Goal: Task Accomplishment & Management: Use online tool/utility

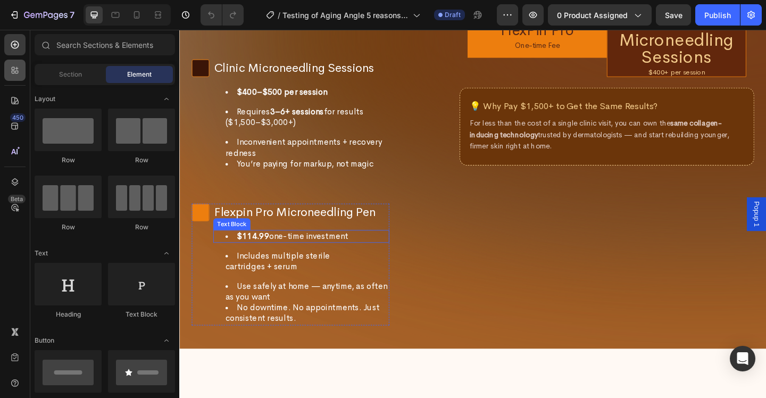
scroll to position [4166, 0]
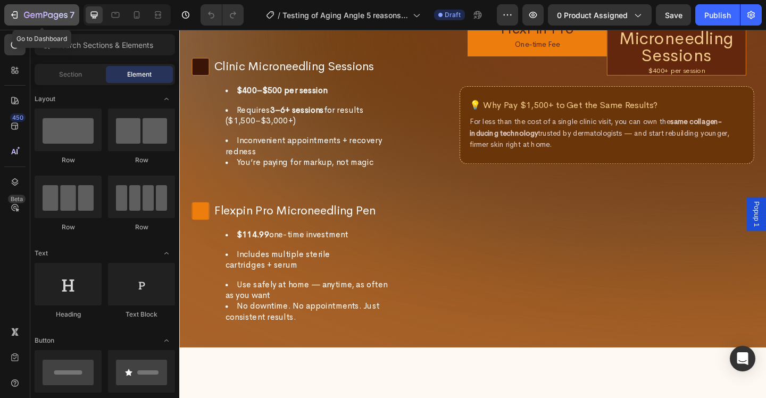
click at [53, 18] on icon "button" at bounding box center [46, 15] width 44 height 9
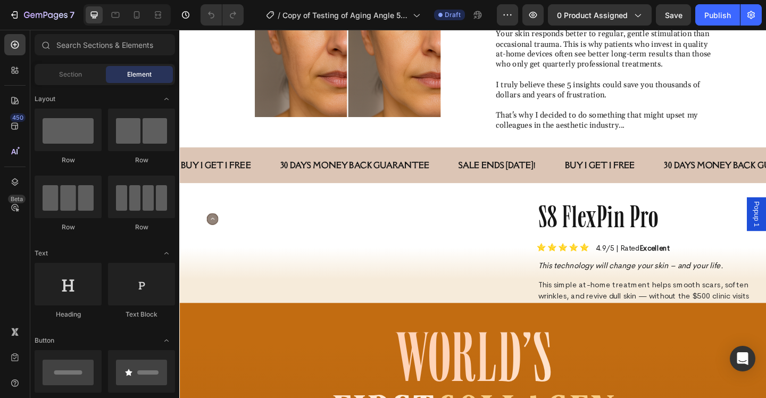
scroll to position [1337, 0]
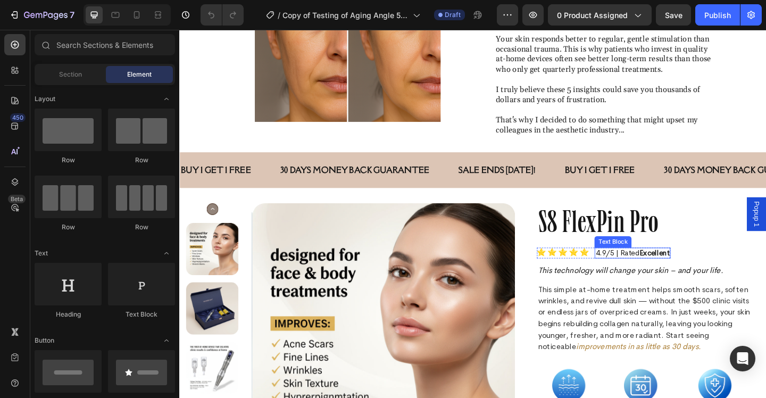
click at [701, 275] on strong "Excellent" at bounding box center [695, 272] width 33 height 10
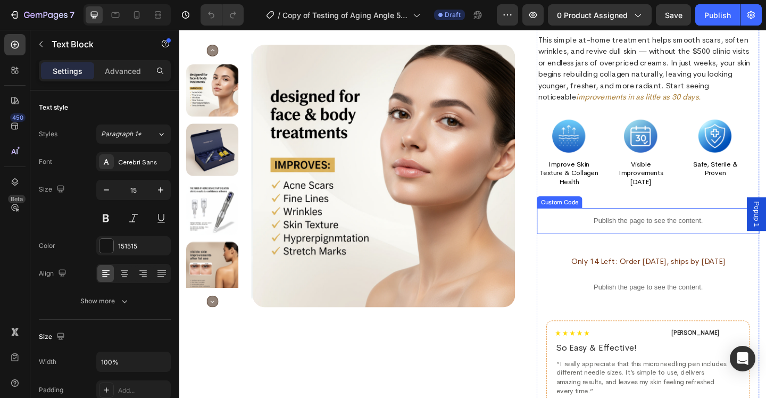
scroll to position [1608, 0]
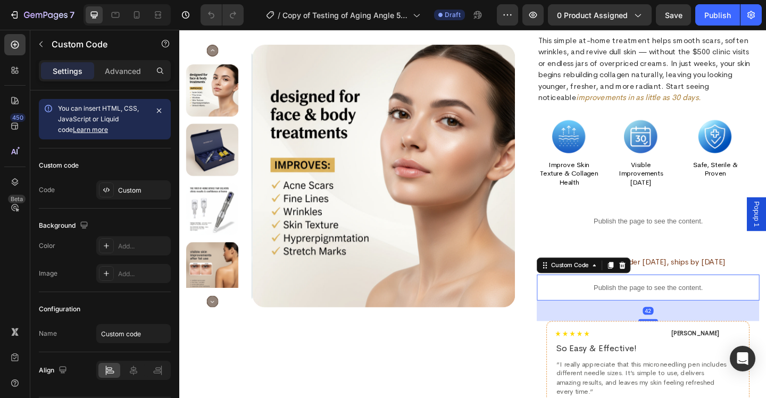
click at [680, 303] on div "Publish the page to see the content." at bounding box center [689, 310] width 242 height 28
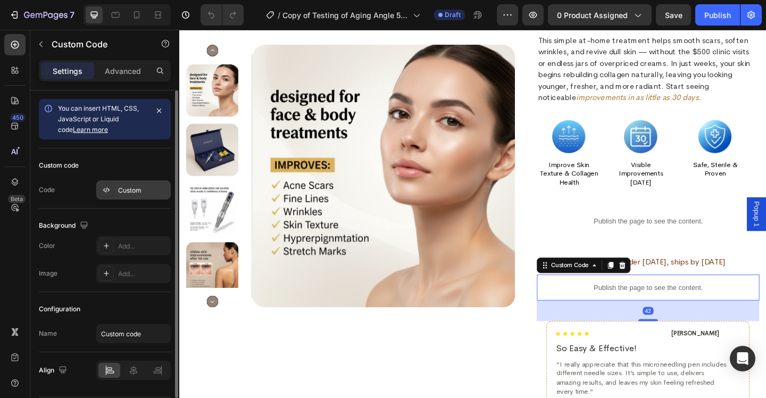
click at [140, 190] on div "Custom" at bounding box center [143, 191] width 50 height 10
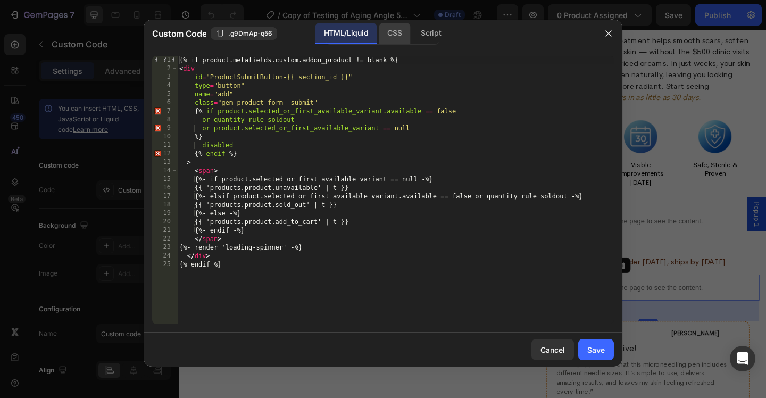
click at [392, 27] on div "CSS" at bounding box center [394, 33] width 31 height 21
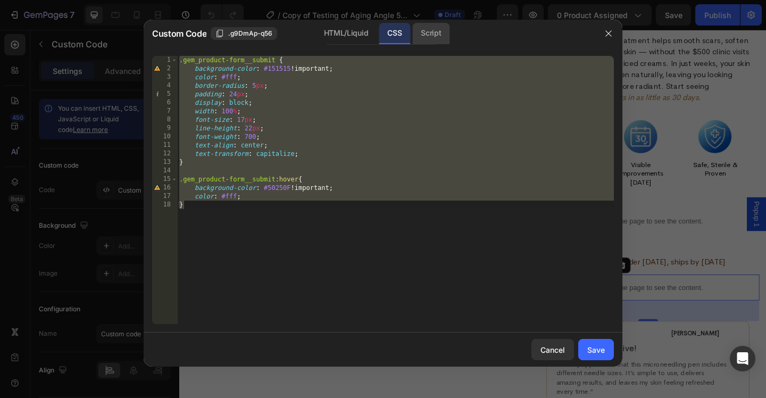
click at [441, 39] on div "Script" at bounding box center [430, 33] width 37 height 21
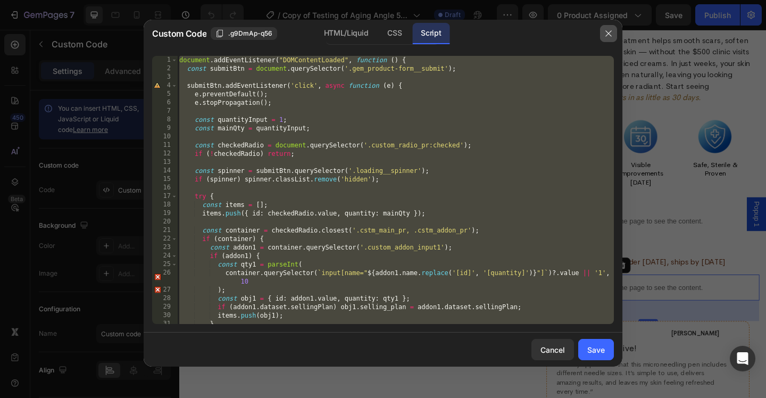
click at [612, 37] on icon "button" at bounding box center [608, 33] width 9 height 9
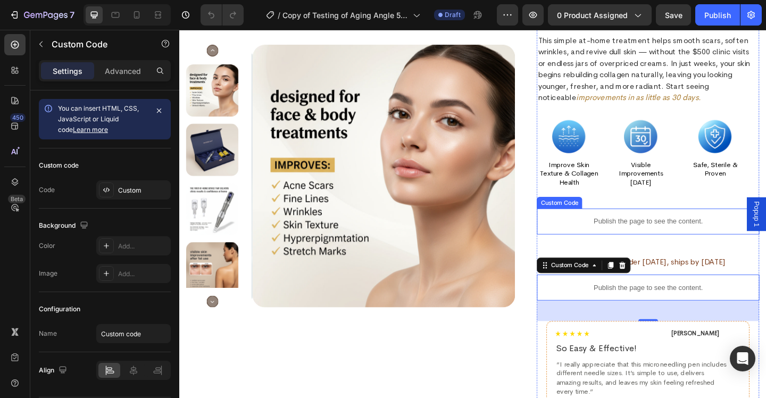
click at [666, 244] on div "Publish the page to see the content." at bounding box center [689, 238] width 242 height 28
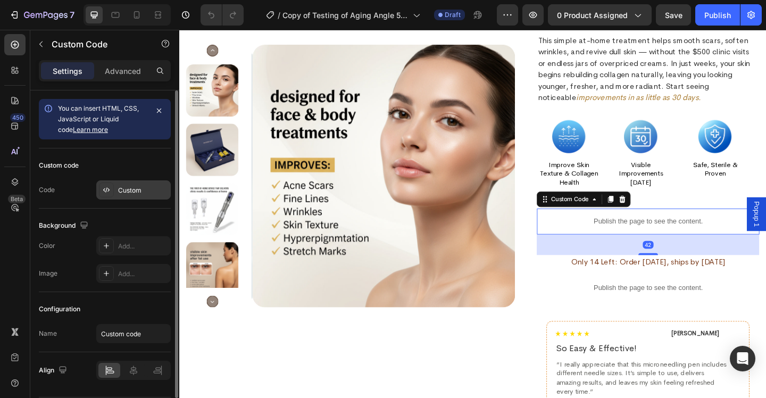
click at [129, 191] on div "Custom" at bounding box center [143, 191] width 50 height 10
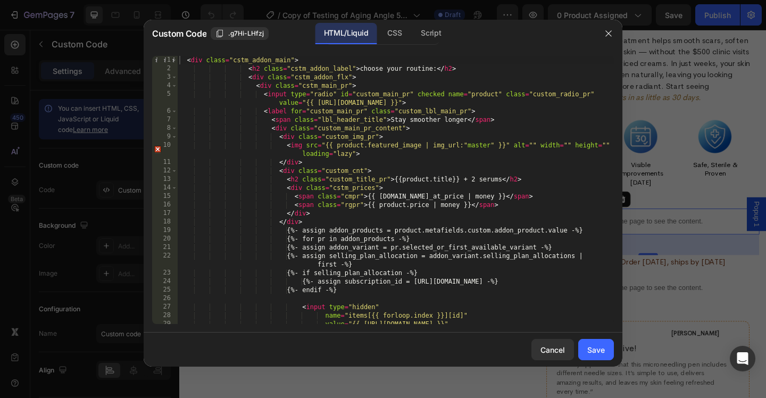
type textarea "</div>"
click at [450, 165] on div "< div class = "cstm_addon_main" > < h2 class = "cstm_addon_label" > choose your…" at bounding box center [395, 198] width 437 height 285
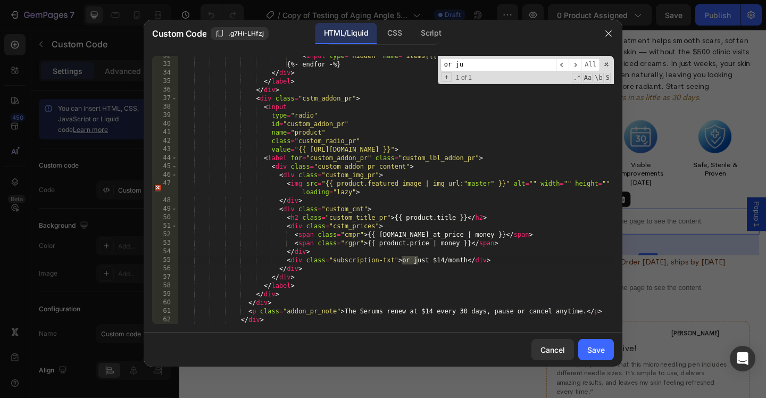
scroll to position [302, 0]
type input "or just"
click at [527, 276] on div "< input type = "hidden" name = "items[{{ forloop.index }}][quantity]" value = "…" at bounding box center [395, 194] width 437 height 285
drag, startPoint x: 287, startPoint y: 261, endPoint x: 506, endPoint y: 263, distance: 219.1
click at [506, 263] on div "< input type = "hidden" name = "items[{{ forloop.index }}][quantity]" value = "…" at bounding box center [395, 194] width 437 height 285
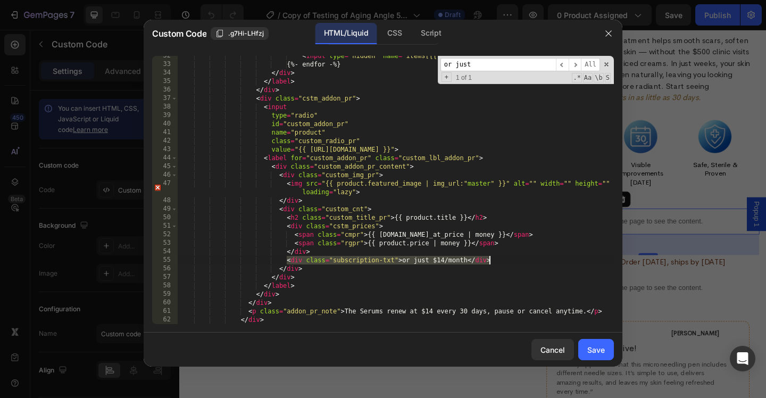
type textarea "<div class="subscription-txt">or just $14/month</div>"
type textarea "</div>"
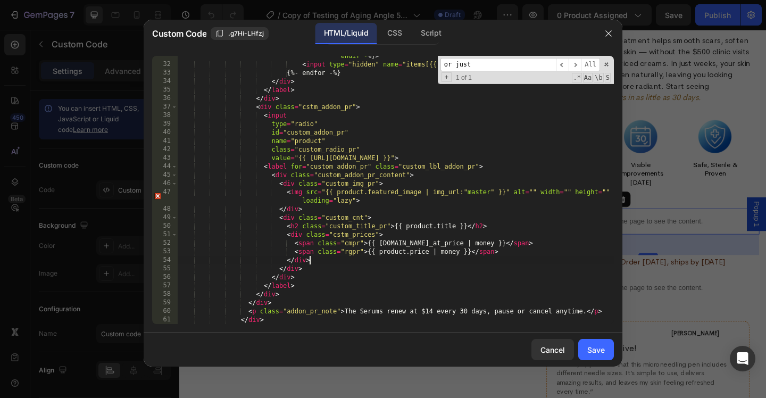
scroll to position [294, 0]
click at [595, 348] on div "Save" at bounding box center [596, 349] width 18 height 11
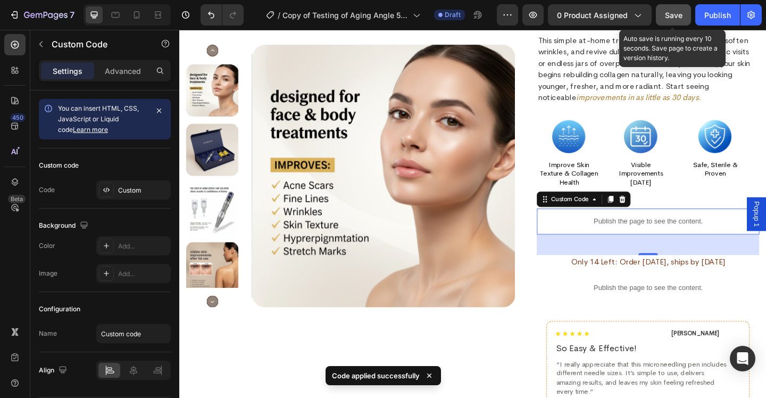
click at [679, 19] on span "Save" at bounding box center [674, 15] width 18 height 9
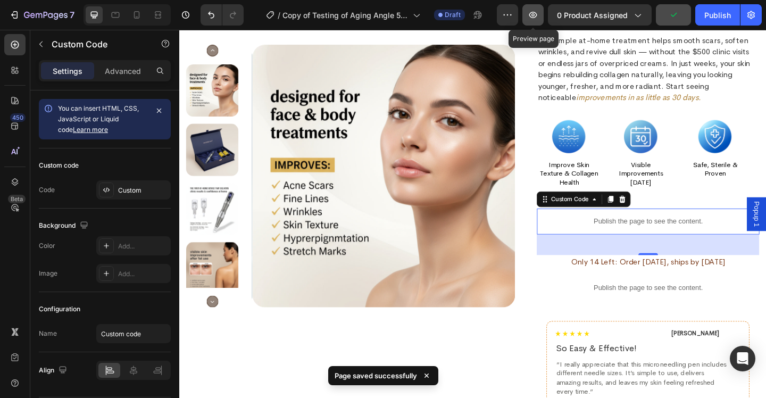
click at [536, 16] on icon "button" at bounding box center [533, 15] width 8 height 6
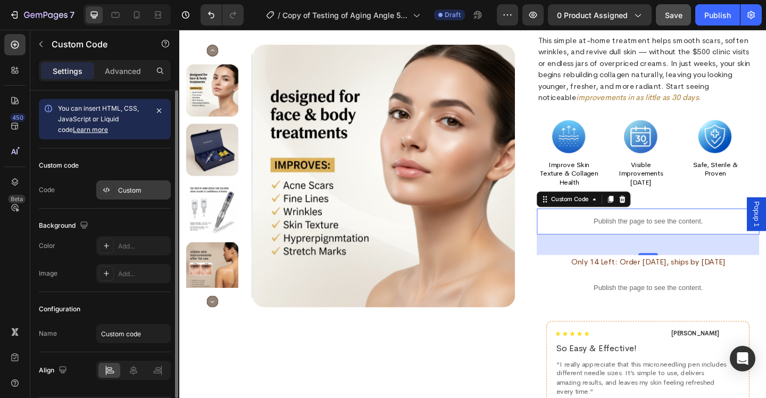
click at [127, 189] on div "Custom" at bounding box center [143, 191] width 50 height 10
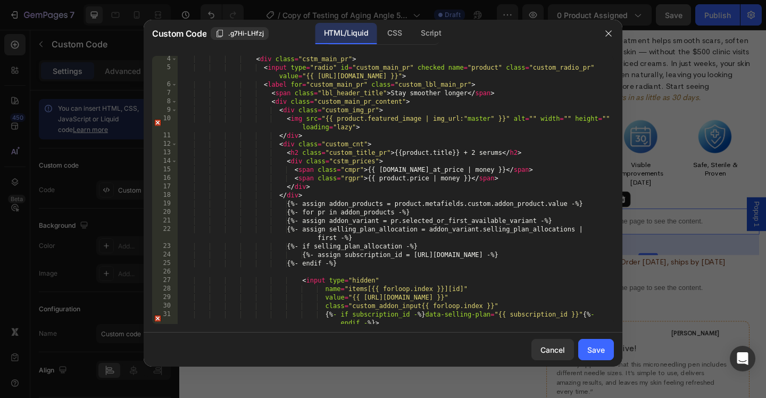
scroll to position [27, 0]
type textarea "</div>"
click at [482, 199] on div "< div class = "cstm_main_pr" > < input type = "radio" id = "custom_main_pr" che…" at bounding box center [395, 197] width 437 height 285
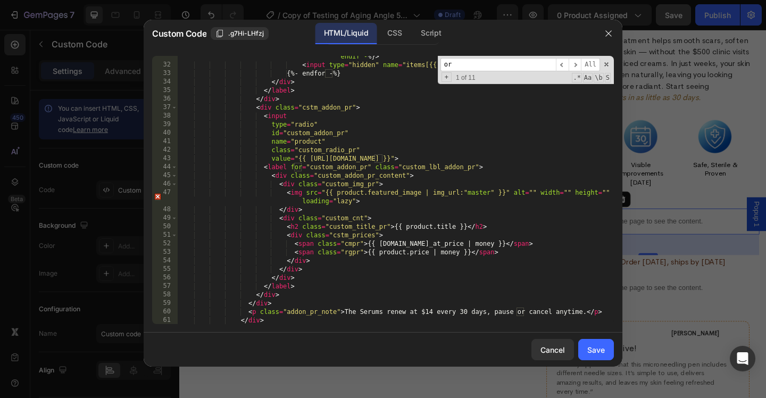
scroll to position [293, 0]
type input "or"
click at [463, 308] on div "{% - if subscription_id - %} data-selling-plan = "{{ subscription_id }}" {% - e…" at bounding box center [395, 191] width 437 height 294
drag, startPoint x: 425, startPoint y: 311, endPoint x: 432, endPoint y: 311, distance: 7.4
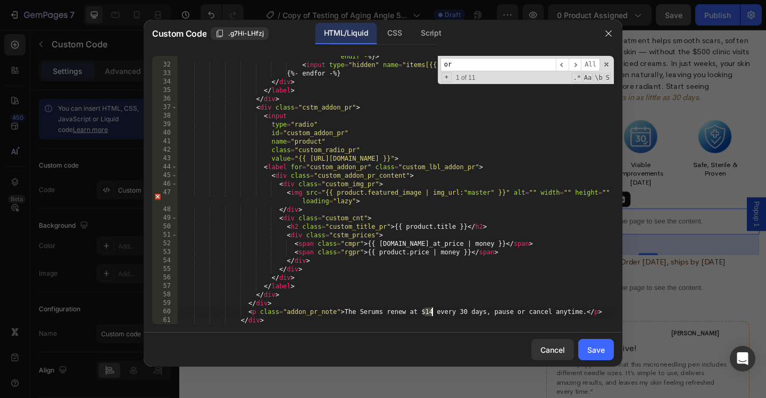
click at [432, 311] on div "{% - if subscription_id - %} data-selling-plan = "{{ subscription_id }}" {% - e…" at bounding box center [395, 191] width 437 height 294
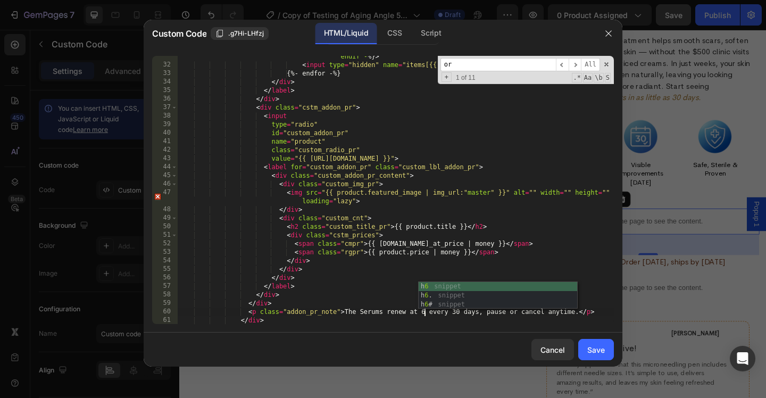
scroll to position [0, 21]
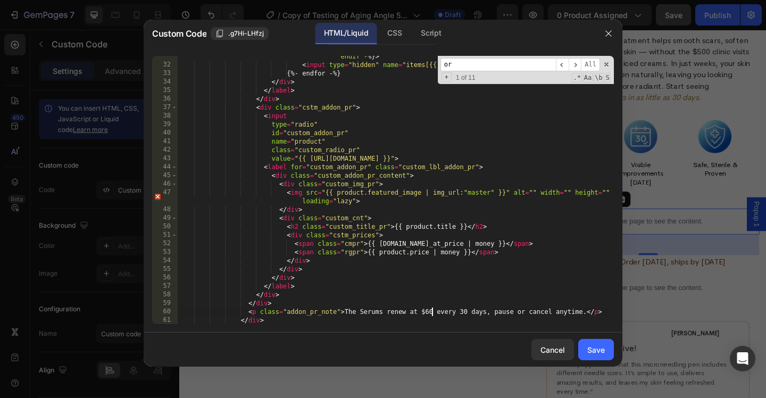
type textarea "<p class="addon_pr_note">The Serums renew at $60 every 30 days, pause or cancel…"
click at [592, 351] on div "Save" at bounding box center [596, 349] width 18 height 11
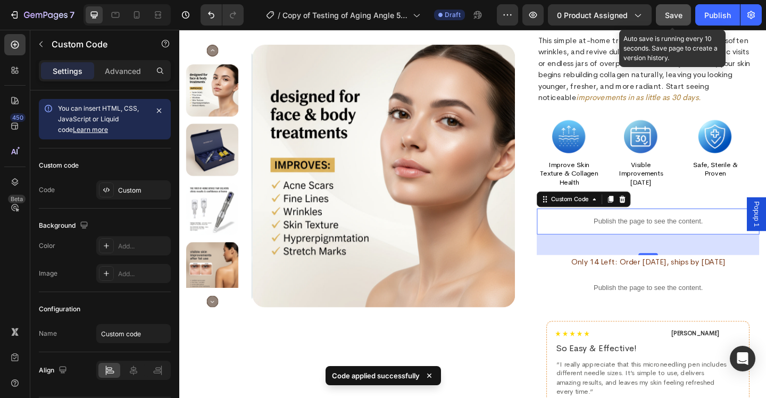
click at [664, 15] on button "Save" at bounding box center [673, 14] width 35 height 21
click at [662, 16] on button "Save" at bounding box center [673, 14] width 35 height 21
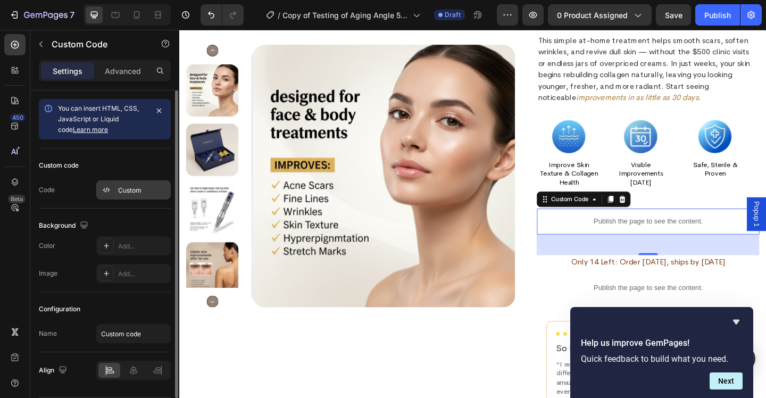
click at [115, 190] on div "Custom" at bounding box center [133, 189] width 74 height 19
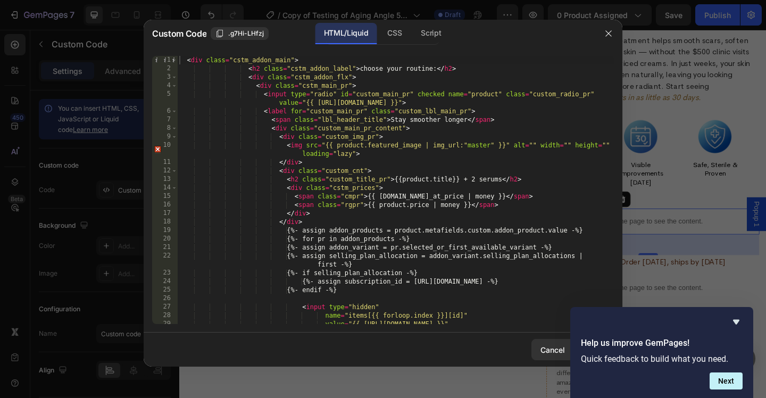
scroll to position [0, 0]
click at [606, 37] on icon "button" at bounding box center [608, 33] width 9 height 9
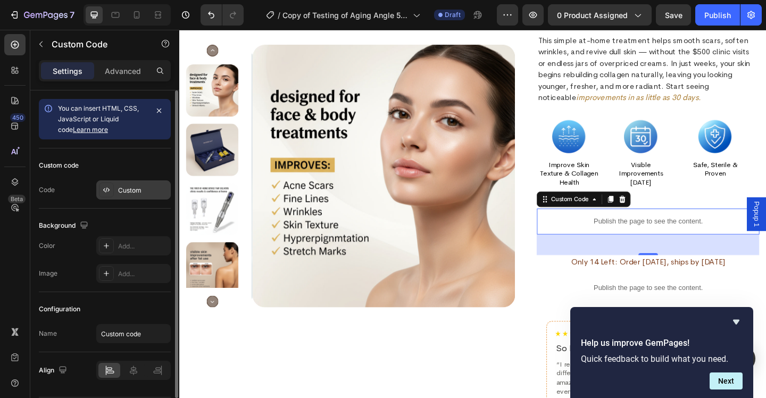
click at [140, 187] on div "Custom" at bounding box center [143, 191] width 50 height 10
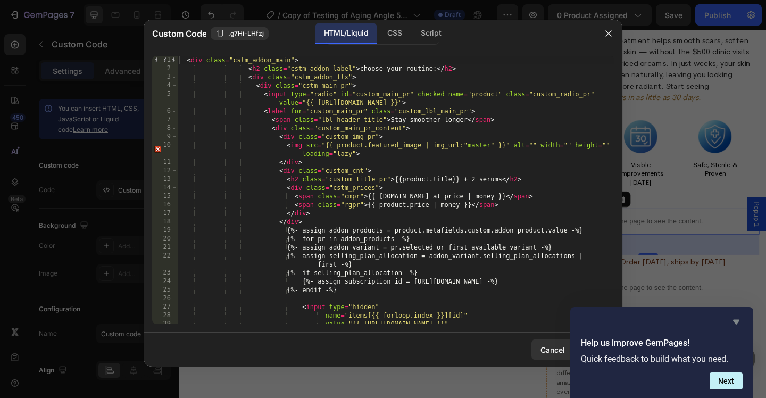
click at [737, 320] on icon "Hide survey" at bounding box center [736, 322] width 6 height 5
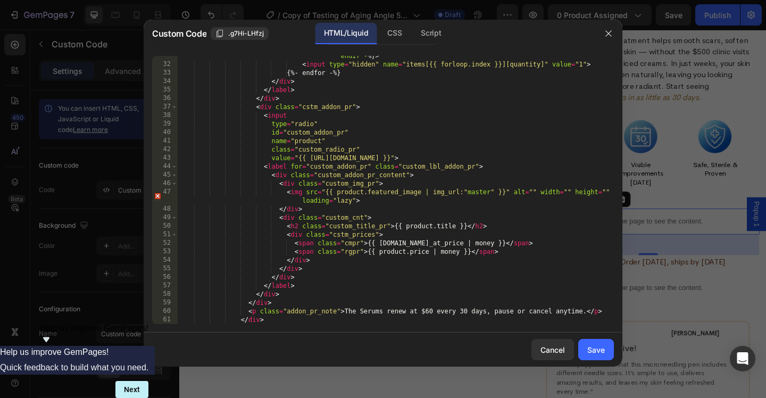
scroll to position [294, 0]
type textarea "id="custom_addon_pr""
click at [378, 131] on div "{% - if subscription_id - %} data-selling-plan = "{{ subscription_id }}" {% - e…" at bounding box center [395, 190] width 437 height 294
click at [549, 346] on div "Cancel" at bounding box center [552, 349] width 24 height 11
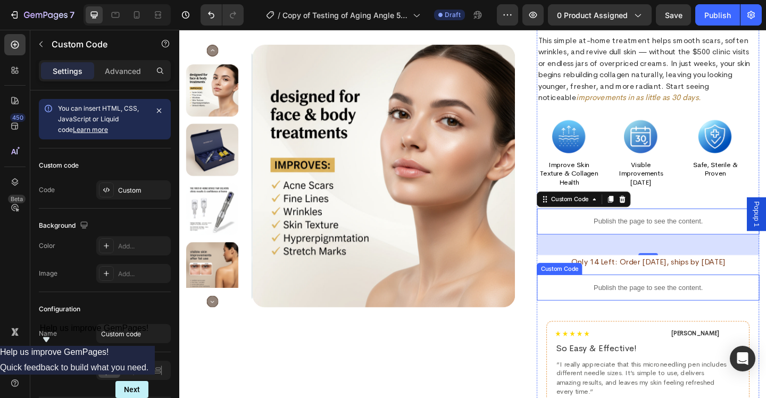
click at [684, 315] on div "Publish the page to see the content." at bounding box center [689, 310] width 242 height 28
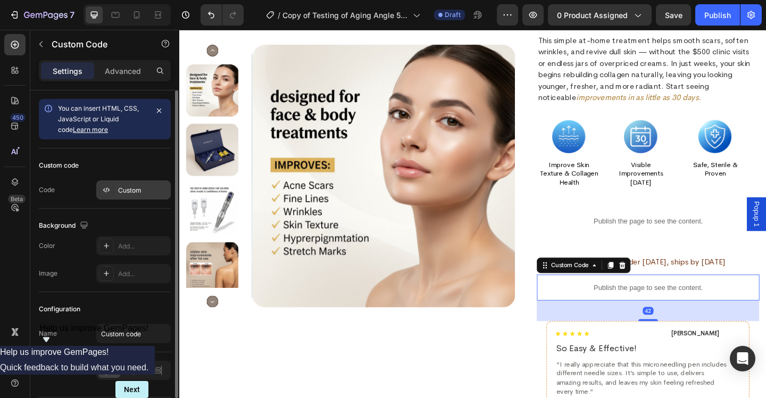
click at [135, 183] on div "Custom" at bounding box center [133, 189] width 74 height 19
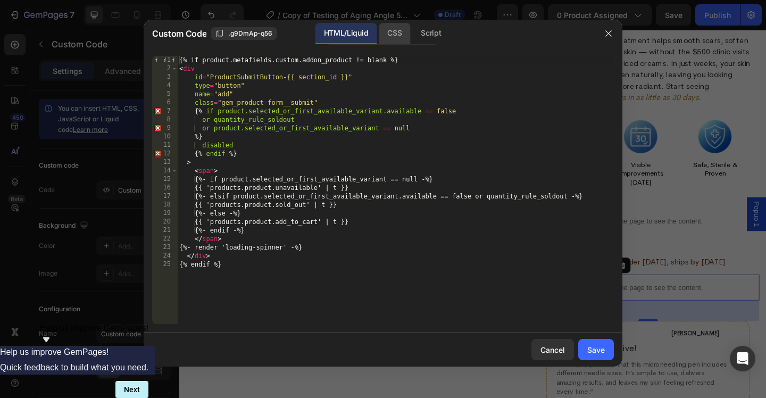
click at [392, 32] on div "CSS" at bounding box center [394, 33] width 31 height 21
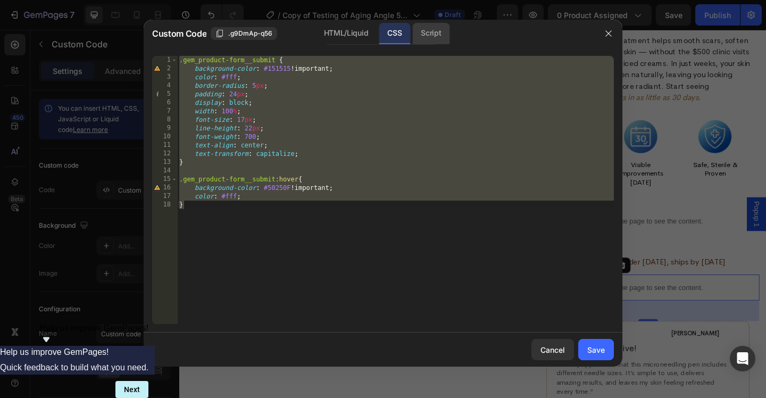
click at [426, 32] on div "Script" at bounding box center [430, 33] width 37 height 21
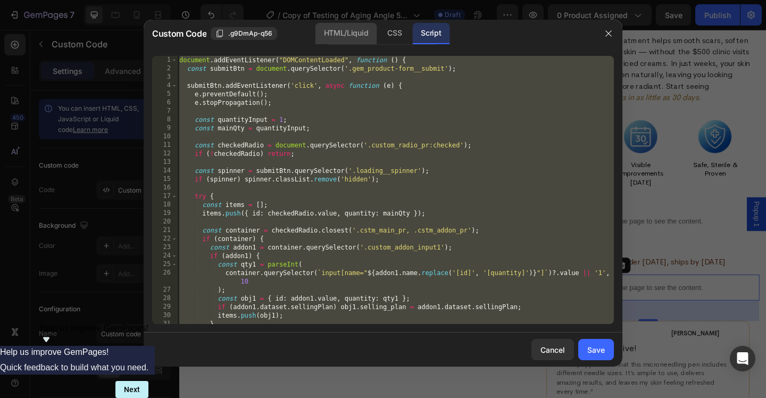
click at [357, 29] on div "HTML/Liquid" at bounding box center [345, 33] width 61 height 21
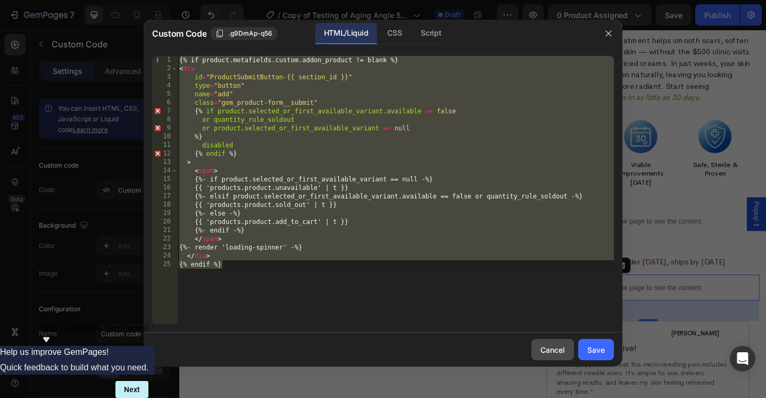
click at [552, 356] on button "Cancel" at bounding box center [552, 349] width 43 height 21
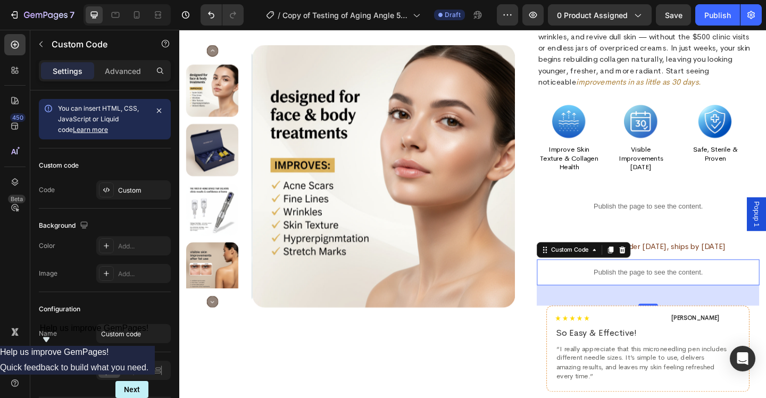
scroll to position [1626, 0]
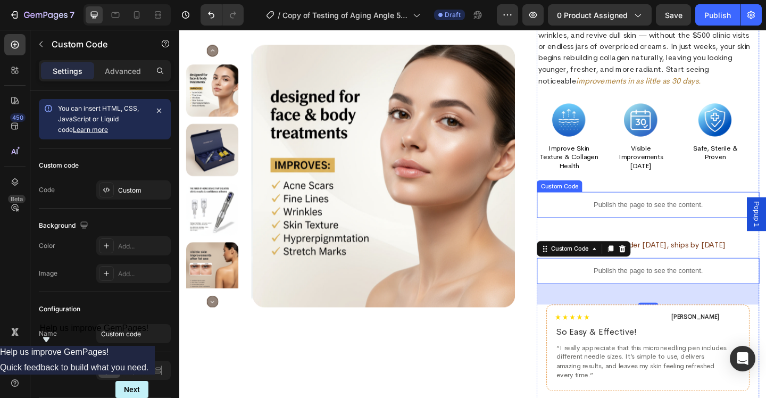
click at [698, 212] on div "Publish the page to see the content." at bounding box center [689, 220] width 242 height 28
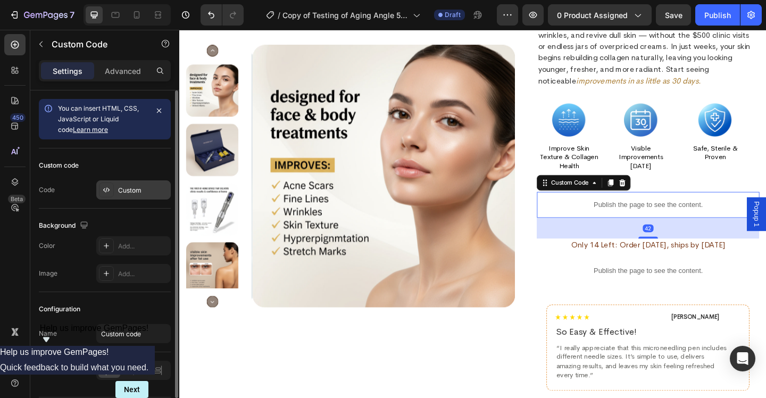
click at [135, 190] on div "Custom" at bounding box center [143, 191] width 50 height 10
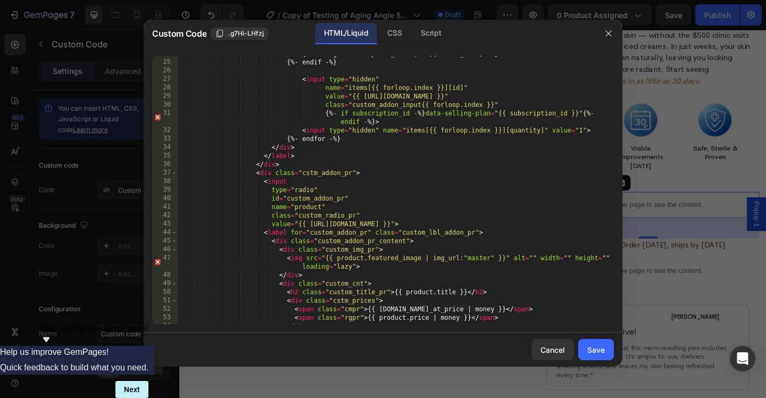
scroll to position [228, 0]
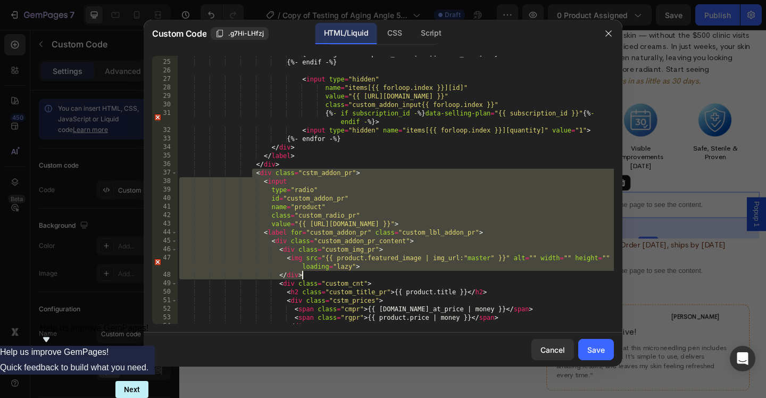
drag, startPoint x: 254, startPoint y: 172, endPoint x: 425, endPoint y: 278, distance: 201.0
click at [425, 278] on div "{%- assign subscription_id = [URL][DOMAIN_NAME] -%} {%- endif -%} < input type …" at bounding box center [395, 191] width 437 height 285
type textarea "<img src="{{ product.featured_image | img_url:"master" }}" alt="" width="" heig…"
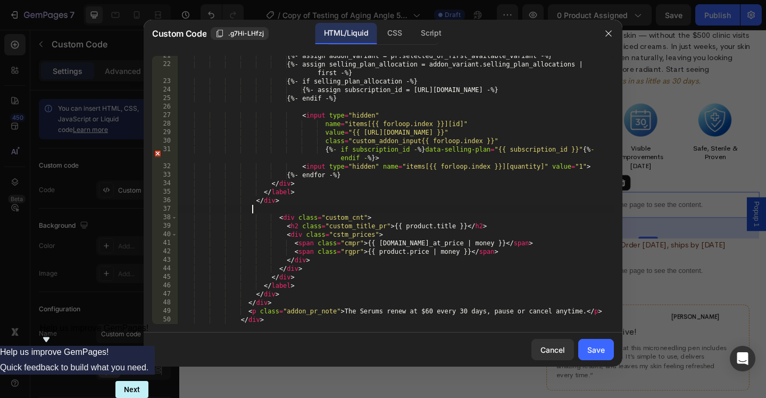
scroll to position [191, 0]
paste textarea
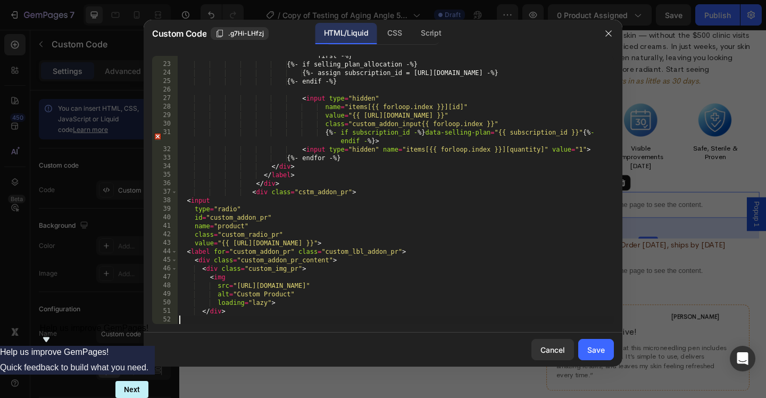
scroll to position [208, 0]
click at [187, 199] on div "{%- assign selling_plan_allocation = addon_variant.selling_plan_allocations | f…" at bounding box center [395, 190] width 437 height 294
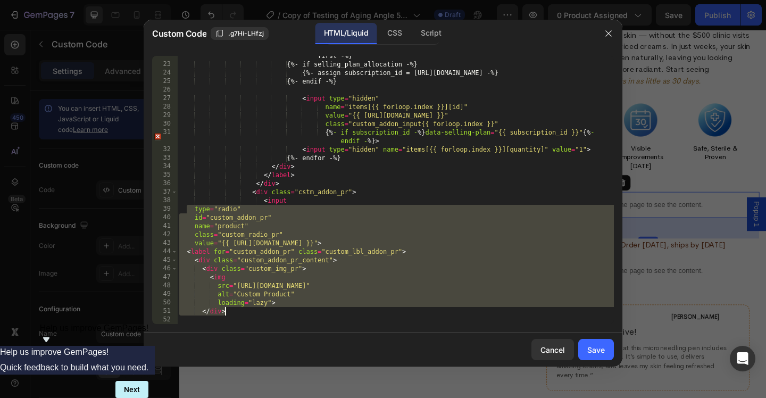
drag, startPoint x: 186, startPoint y: 206, endPoint x: 260, endPoint y: 313, distance: 129.7
click at [260, 314] on div "{%- assign selling_plan_allocation = addon_variant.selling_plan_allocations | f…" at bounding box center [395, 190] width 437 height 294
click at [286, 314] on div "{%- assign selling_plan_allocation = addon_variant.selling_plan_allocations | f…" at bounding box center [395, 190] width 437 height 294
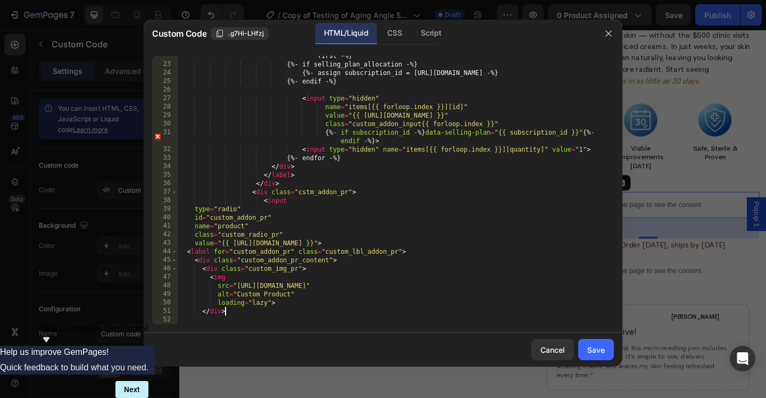
scroll to position [0, 3]
click at [196, 210] on div "{%- assign selling_plan_allocation = addon_variant.selling_plan_allocations | f…" at bounding box center [395, 190] width 437 height 294
click at [190, 216] on div "{%- assign selling_plan_allocation = addon_variant.selling_plan_allocations | f…" at bounding box center [395, 190] width 437 height 294
type textarea "<input"
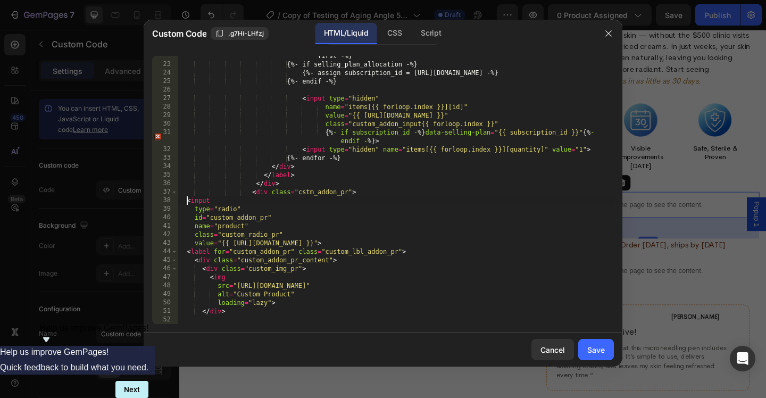
click at [599, 364] on div "Cancel Save" at bounding box center [383, 349] width 479 height 34
click at [599, 354] on div "Save" at bounding box center [596, 349] width 18 height 11
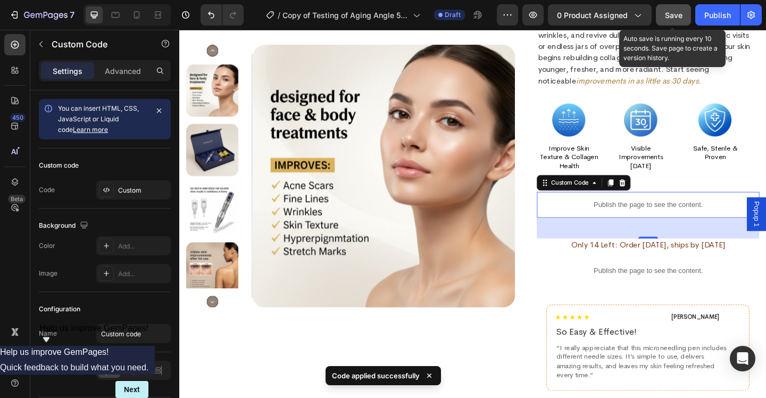
click at [676, 7] on button "Save" at bounding box center [673, 14] width 35 height 21
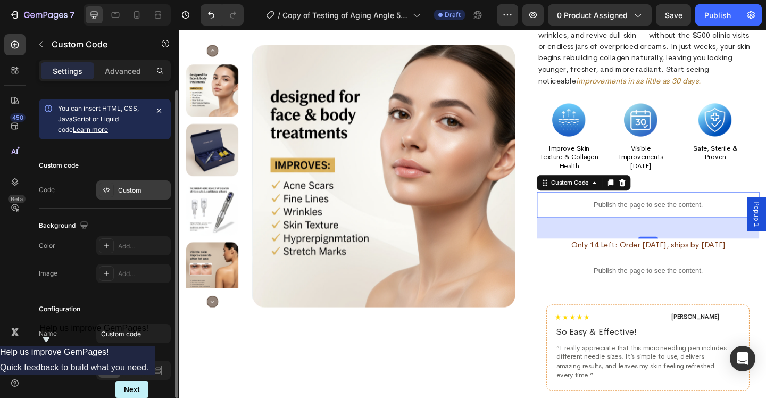
click at [138, 187] on div "Custom" at bounding box center [143, 191] width 50 height 10
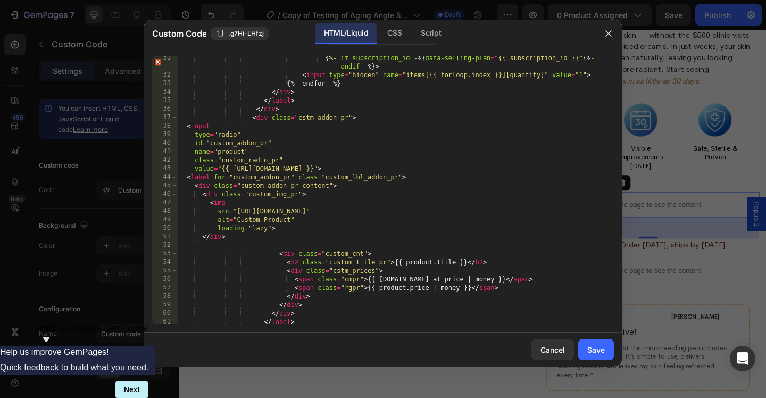
scroll to position [282, 0]
drag, startPoint x: 237, startPoint y: 211, endPoint x: 540, endPoint y: 214, distance: 302.6
click at [540, 214] on div "{% - if subscription_id - %} data-selling-plan = "{{ subscription_id }}" {% - e…" at bounding box center [395, 201] width 437 height 294
paste textarea "722/0858/0708/files/gempages_575017687852254052-2b21bbd3-dee8-47ec-a995-17c1a78…"
type textarea "src="[URL][DOMAIN_NAME]""
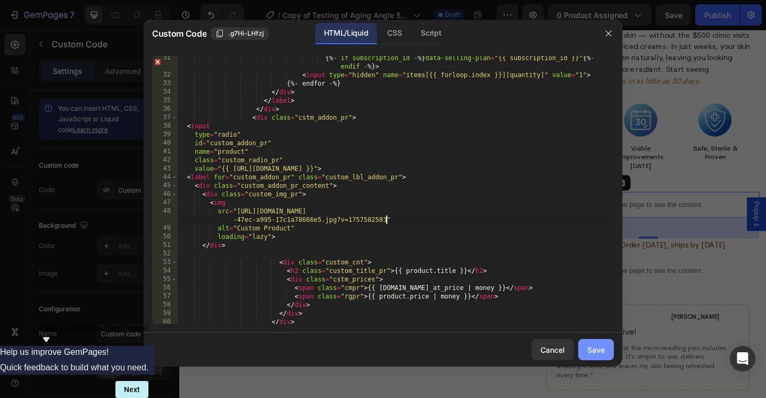
click at [597, 349] on div "Save" at bounding box center [596, 349] width 18 height 11
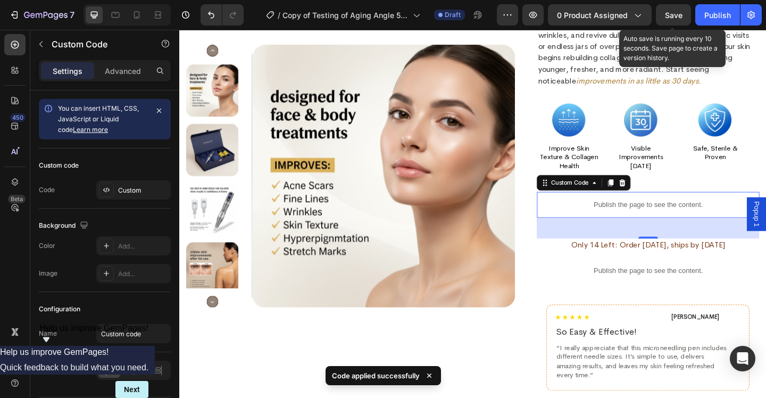
click at [669, 13] on span "Save" at bounding box center [674, 15] width 18 height 9
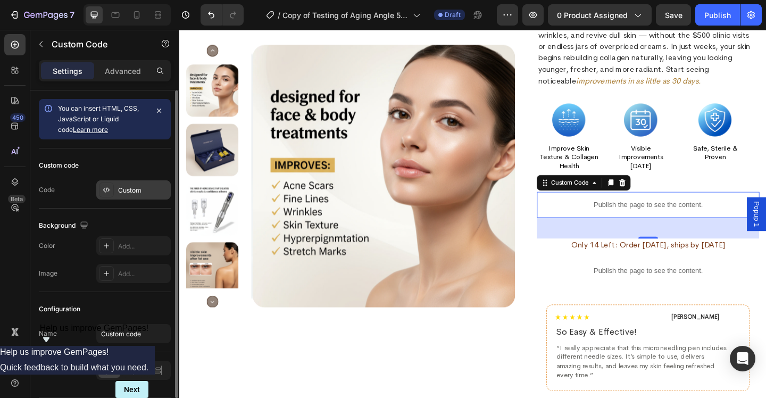
click at [140, 190] on div "Custom" at bounding box center [143, 191] width 50 height 10
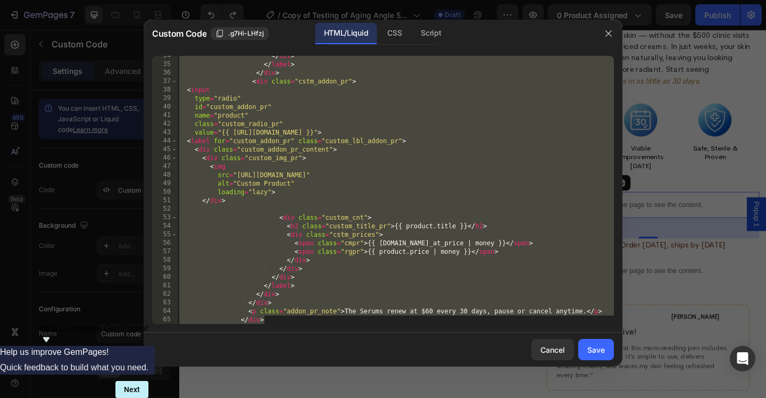
scroll to position [319, 0]
click at [584, 343] on button "Save" at bounding box center [596, 349] width 36 height 21
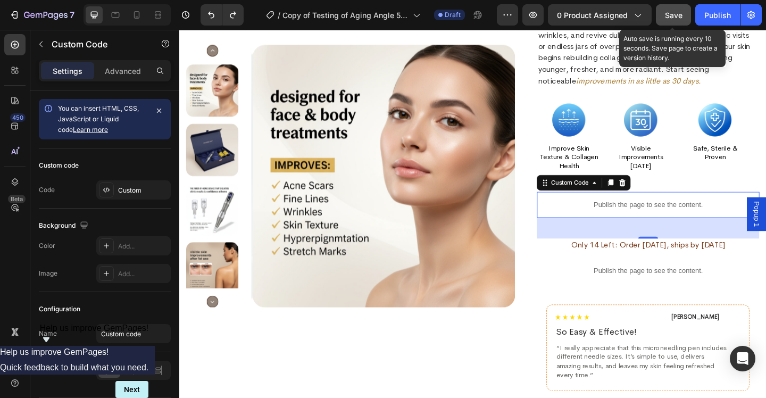
click at [663, 11] on button "Save" at bounding box center [673, 14] width 35 height 21
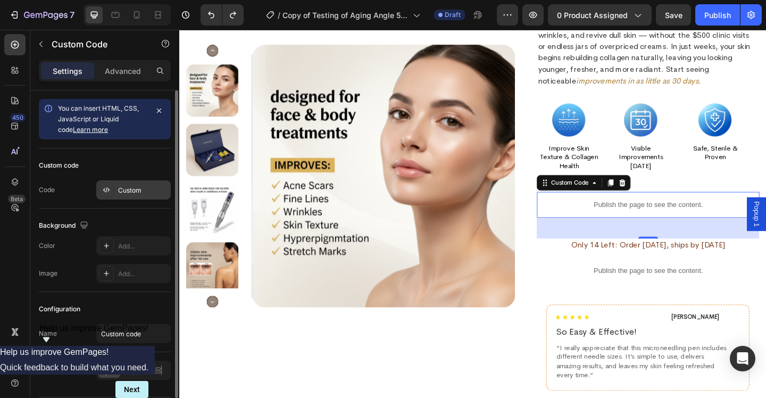
click at [142, 187] on div "Custom" at bounding box center [143, 191] width 50 height 10
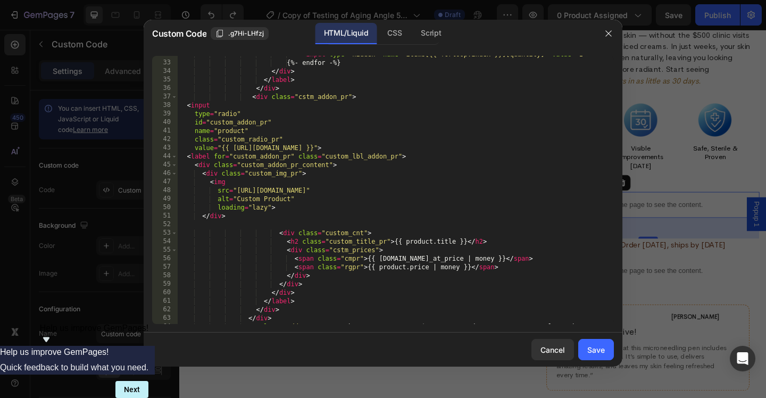
scroll to position [304, 0]
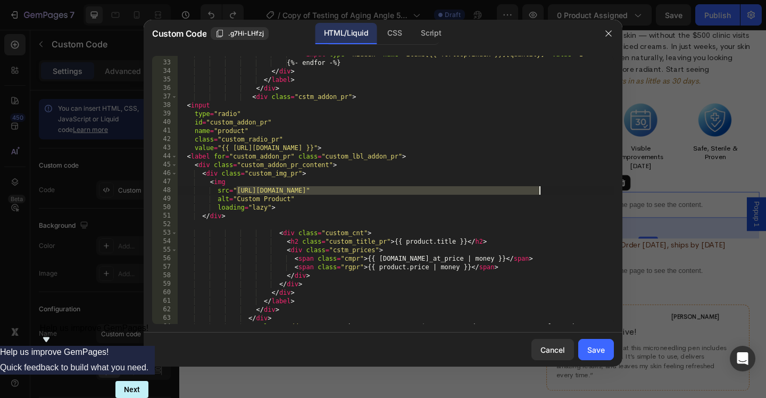
drag, startPoint x: 237, startPoint y: 188, endPoint x: 539, endPoint y: 192, distance: 302.1
click at [539, 192] on div "< input type = "hidden" name = "items[{{ forloop.index }}][quantity]" value = "…" at bounding box center [395, 192] width 437 height 285
paste textarea "722/0858/0708/files/gempages_575017687852254052-2b21bbd3-dee8-47ec-a995-17c1a78…"
type textarea "src="[URL][DOMAIN_NAME]""
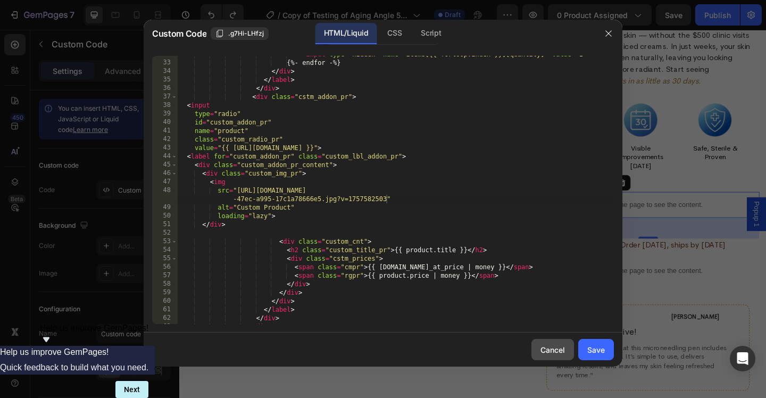
click at [571, 345] on button "Cancel" at bounding box center [552, 349] width 43 height 21
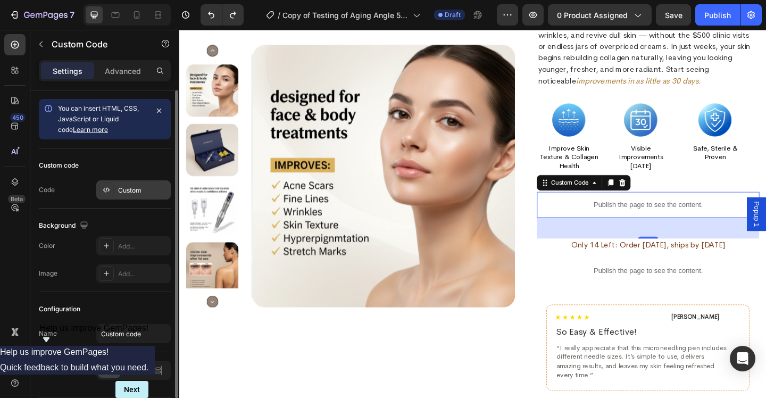
click at [124, 197] on div "Custom" at bounding box center [133, 189] width 74 height 19
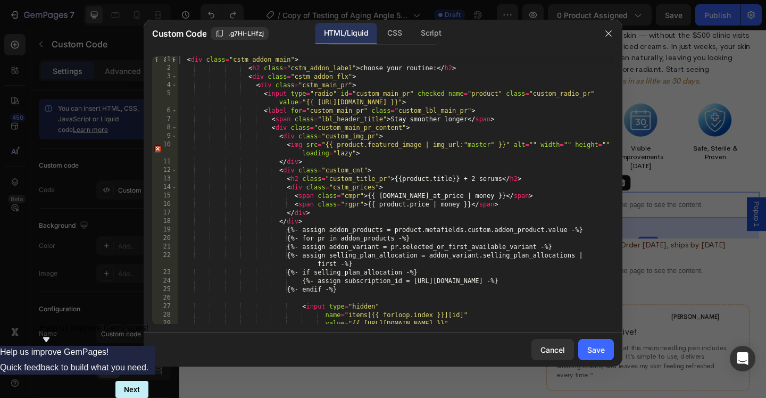
scroll to position [319, 0]
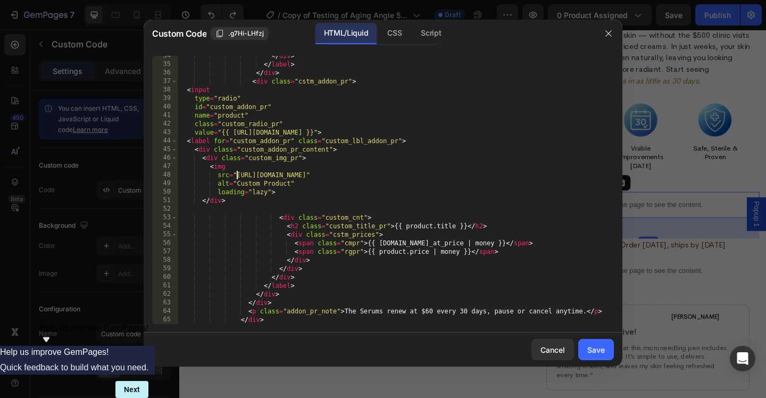
click at [237, 175] on div "</ div > </ label > </ div > < div class = "cstm_addon_pr" > < input type = "ra…" at bounding box center [395, 194] width 437 height 285
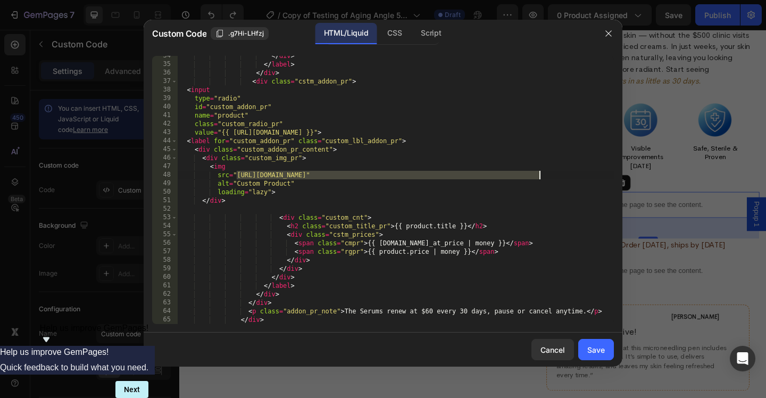
drag, startPoint x: 238, startPoint y: 175, endPoint x: 540, endPoint y: 177, distance: 302.0
click at [540, 177] on div "</ div > </ label > </ div > < div class = "cstm_addon_pr" > < input type = "ra…" at bounding box center [395, 194] width 437 height 285
paste textarea "722/0858/0708/files/gempages_575017687852254052-2b21bbd3-dee8-47ec-a995-17c1a78…"
type textarea "src="[URL][DOMAIN_NAME]""
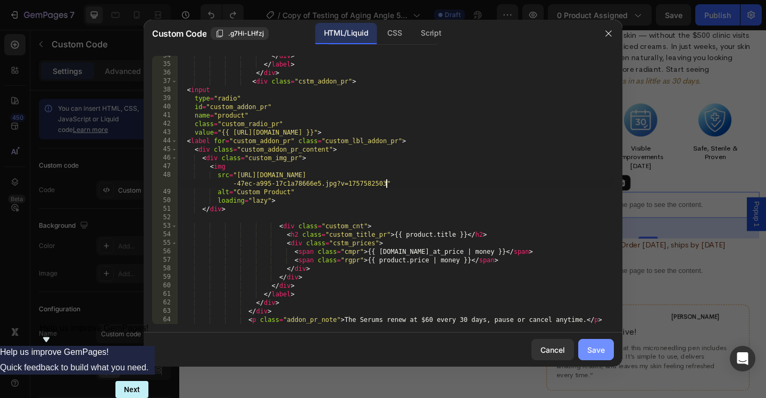
click at [600, 351] on div "Save" at bounding box center [596, 349] width 18 height 11
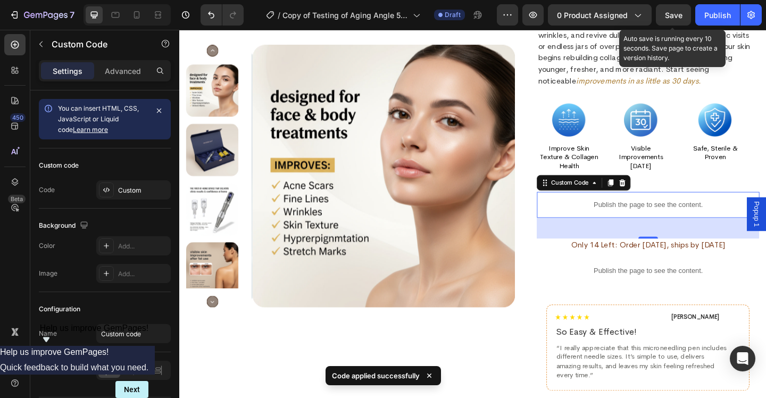
click at [680, 17] on span "Save" at bounding box center [674, 15] width 18 height 9
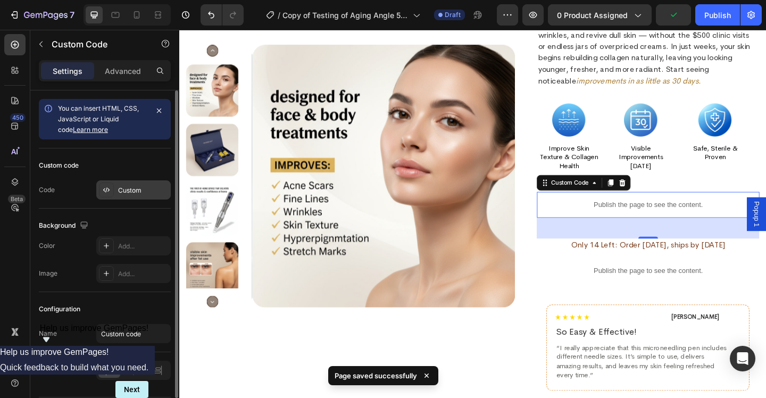
click at [112, 189] on div at bounding box center [106, 189] width 15 height 15
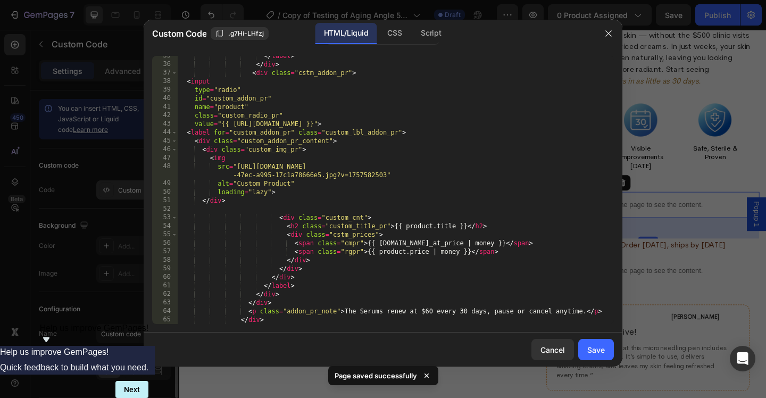
scroll to position [328, 0]
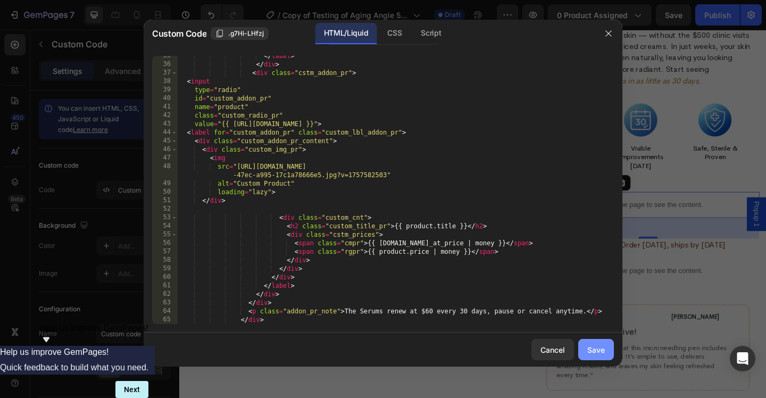
click at [591, 345] on div "Save" at bounding box center [596, 349] width 18 height 11
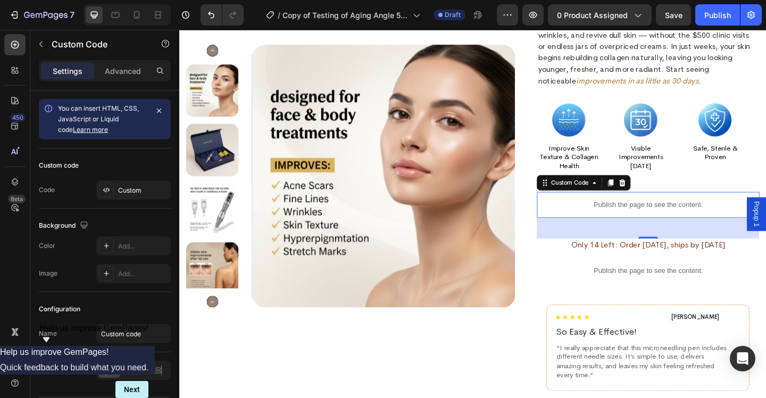
click at [673, 16] on span "Save" at bounding box center [674, 15] width 18 height 9
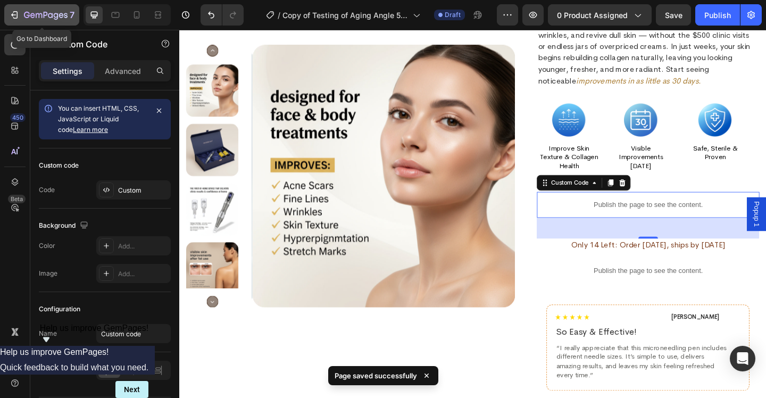
click at [44, 13] on icon "button" at bounding box center [46, 15] width 44 height 9
